Goal: Use online tool/utility: Utilize a website feature to perform a specific function

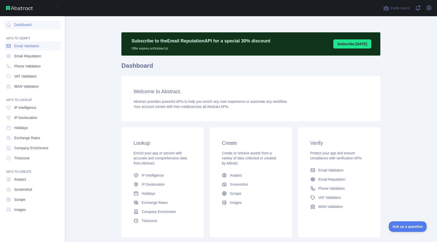
click at [18, 46] on span "Email Validation" at bounding box center [26, 45] width 25 height 5
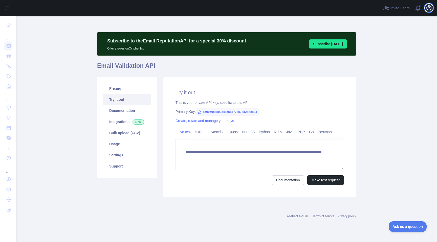
click at [427, 9] on icon "button" at bounding box center [429, 8] width 6 height 6
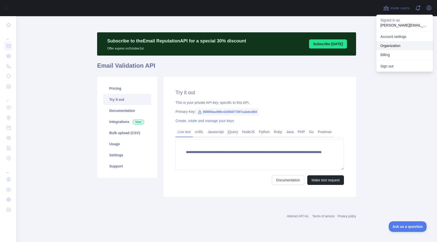
click at [395, 44] on link "Organization" at bounding box center [404, 45] width 57 height 9
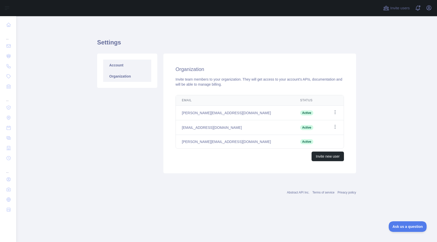
click at [122, 66] on link "Account" at bounding box center [127, 65] width 48 height 11
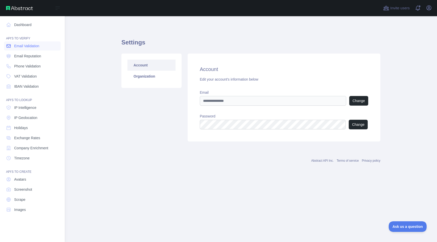
click at [17, 46] on span "Email Validation" at bounding box center [26, 45] width 25 height 5
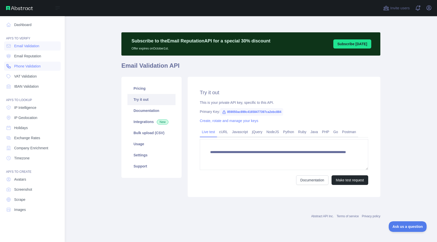
click at [18, 68] on span "Phone Validation" at bounding box center [27, 66] width 27 height 5
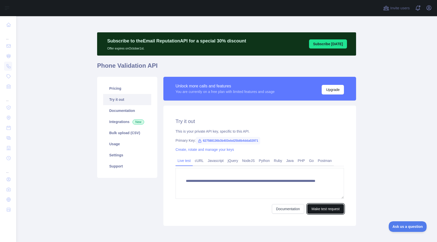
click at [328, 210] on button "Make test request" at bounding box center [325, 209] width 37 height 10
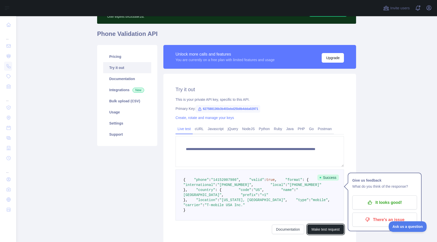
scroll to position [24, 0]
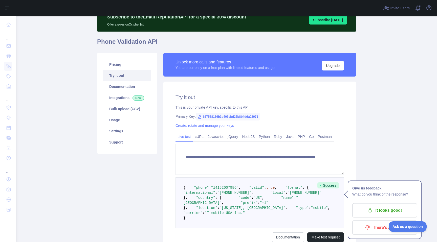
click at [56, 134] on main "**********" at bounding box center [226, 129] width 421 height 226
